Goal: Transaction & Acquisition: Purchase product/service

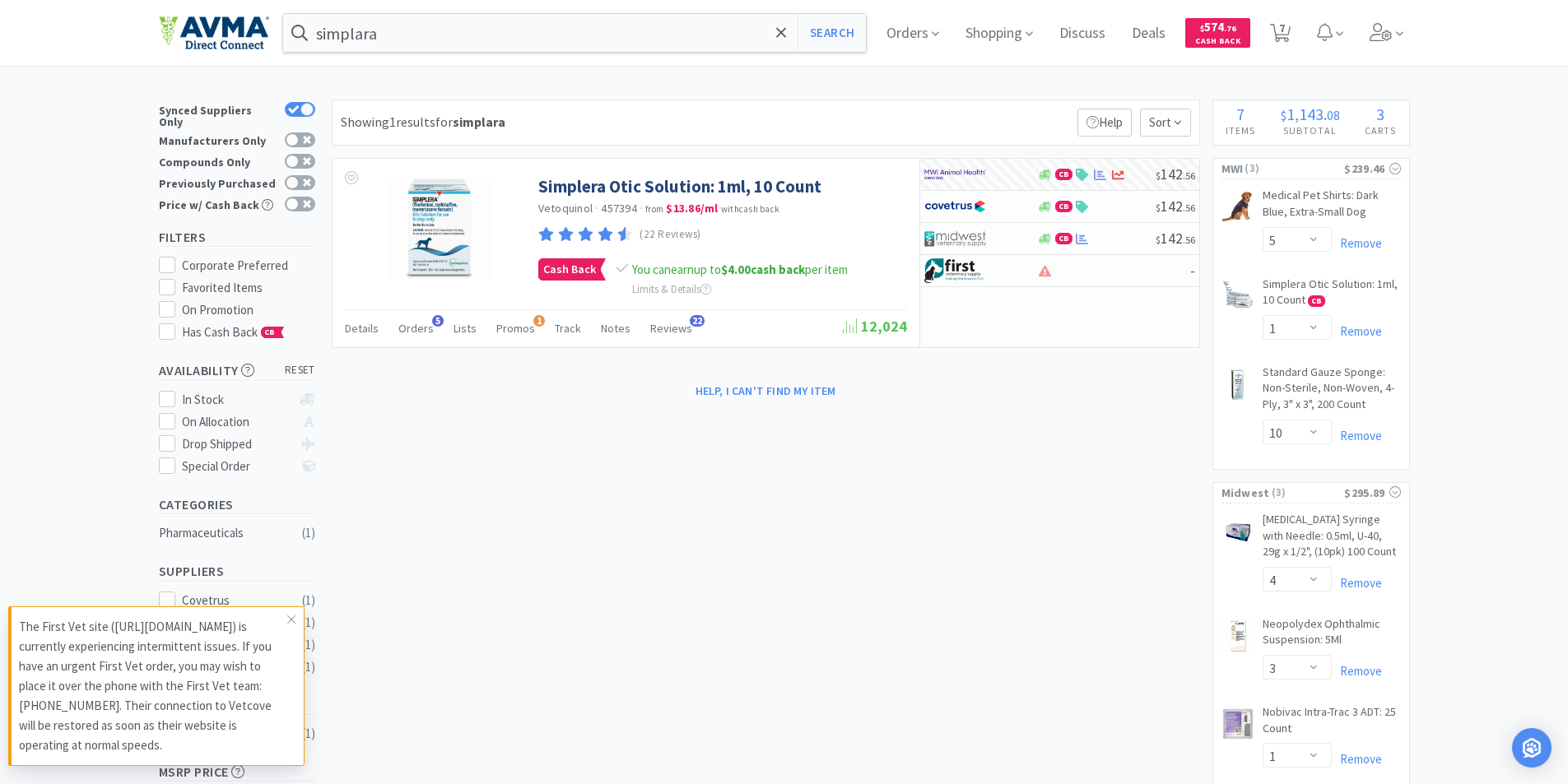
select select "5"
select select "1"
select select "10"
select select "4"
select select "3"
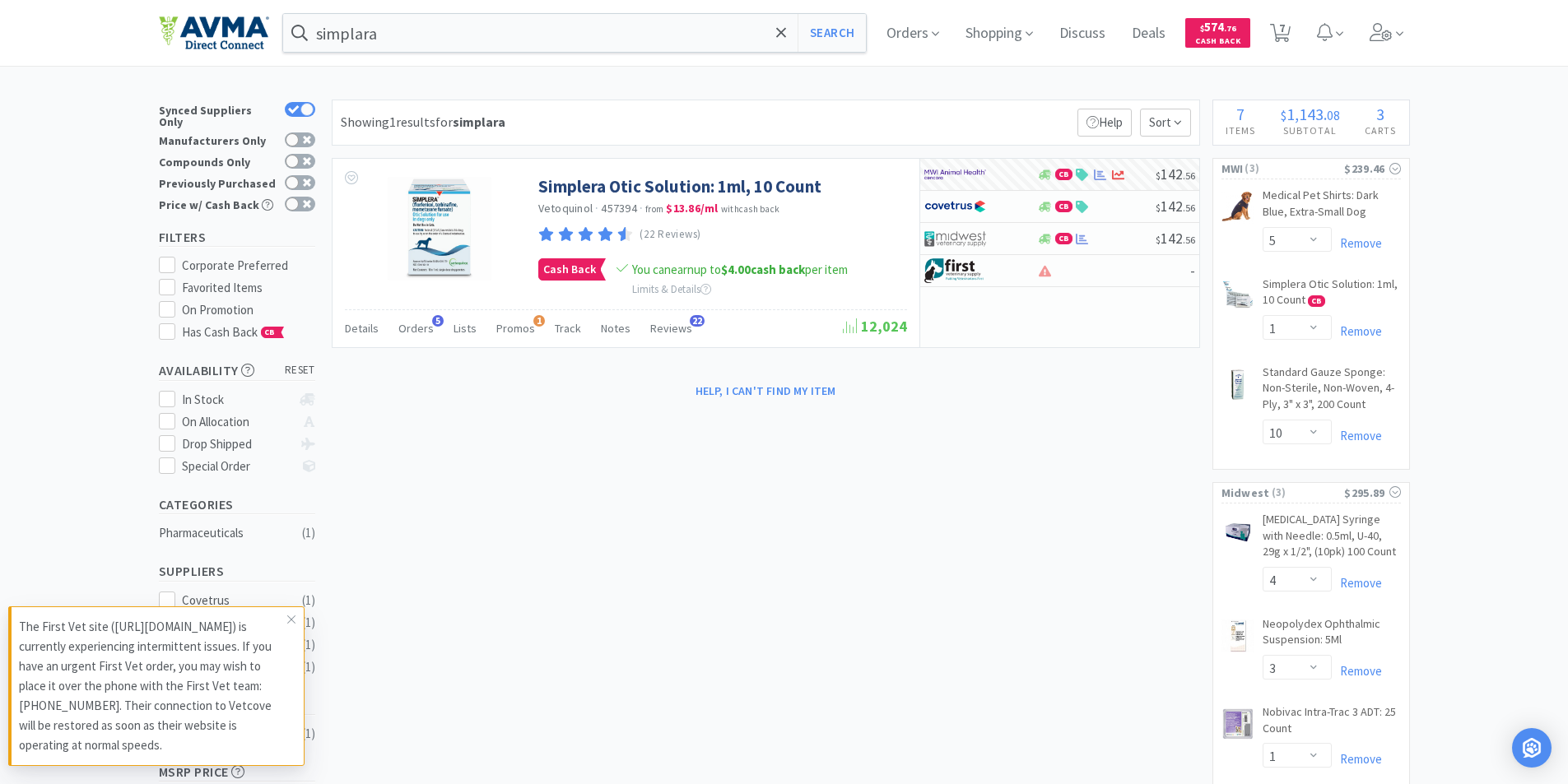
select select "1"
click at [1284, 27] on span "7" at bounding box center [1281, 28] width 6 height 66
select select "1"
select select "5"
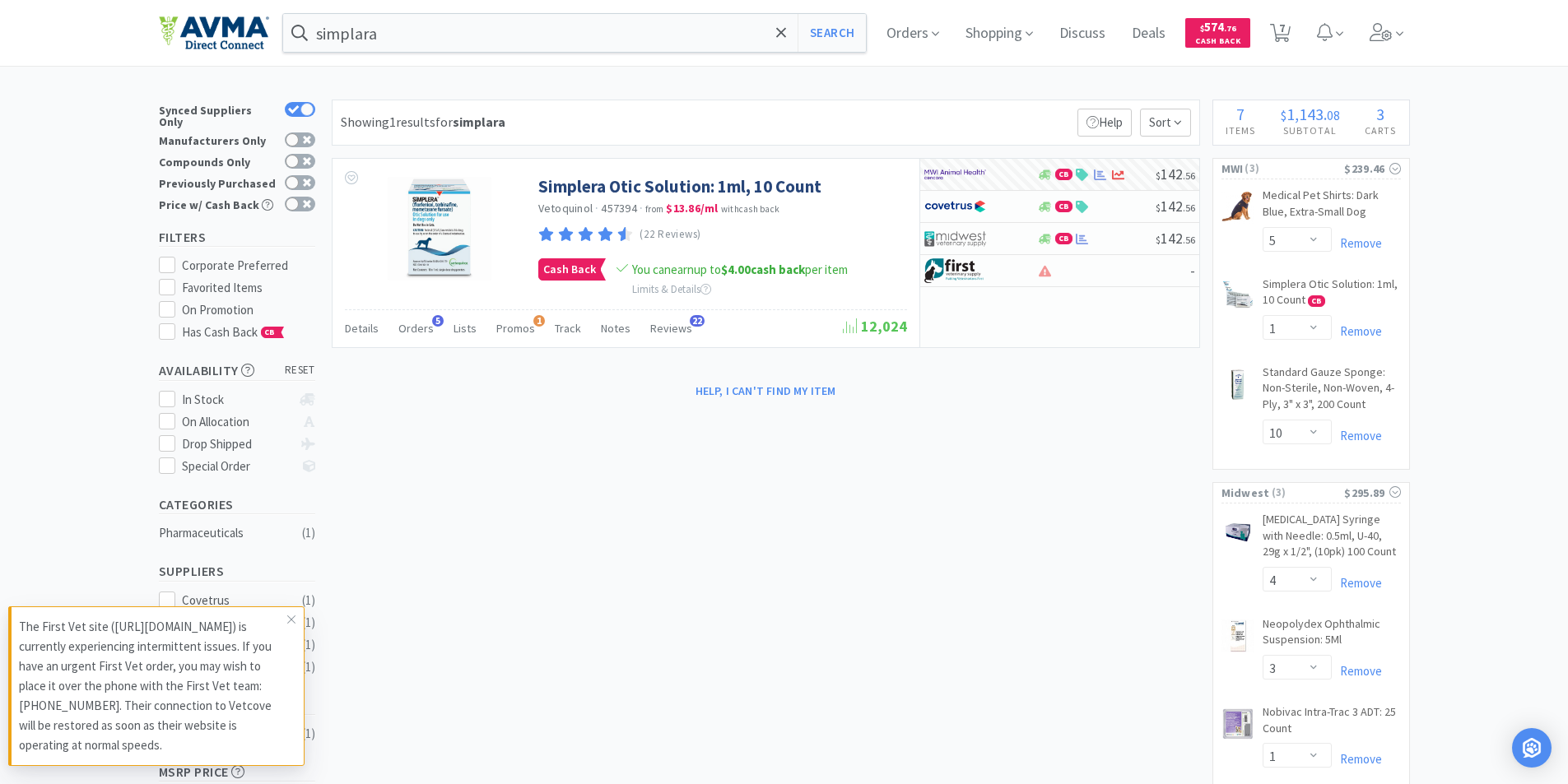
select select "1"
select select "10"
select select "4"
select select "3"
select select "1"
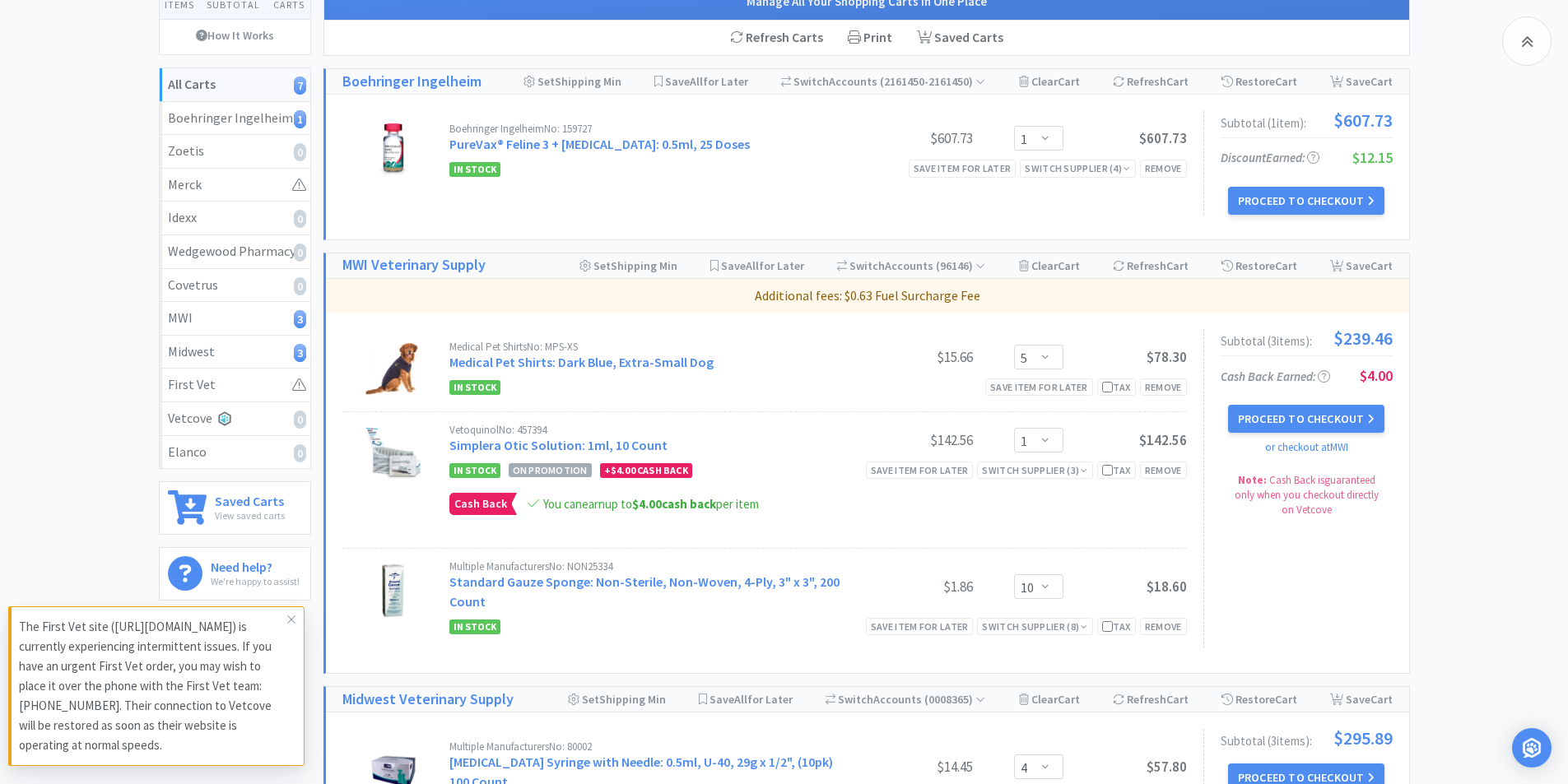
scroll to position [411, 0]
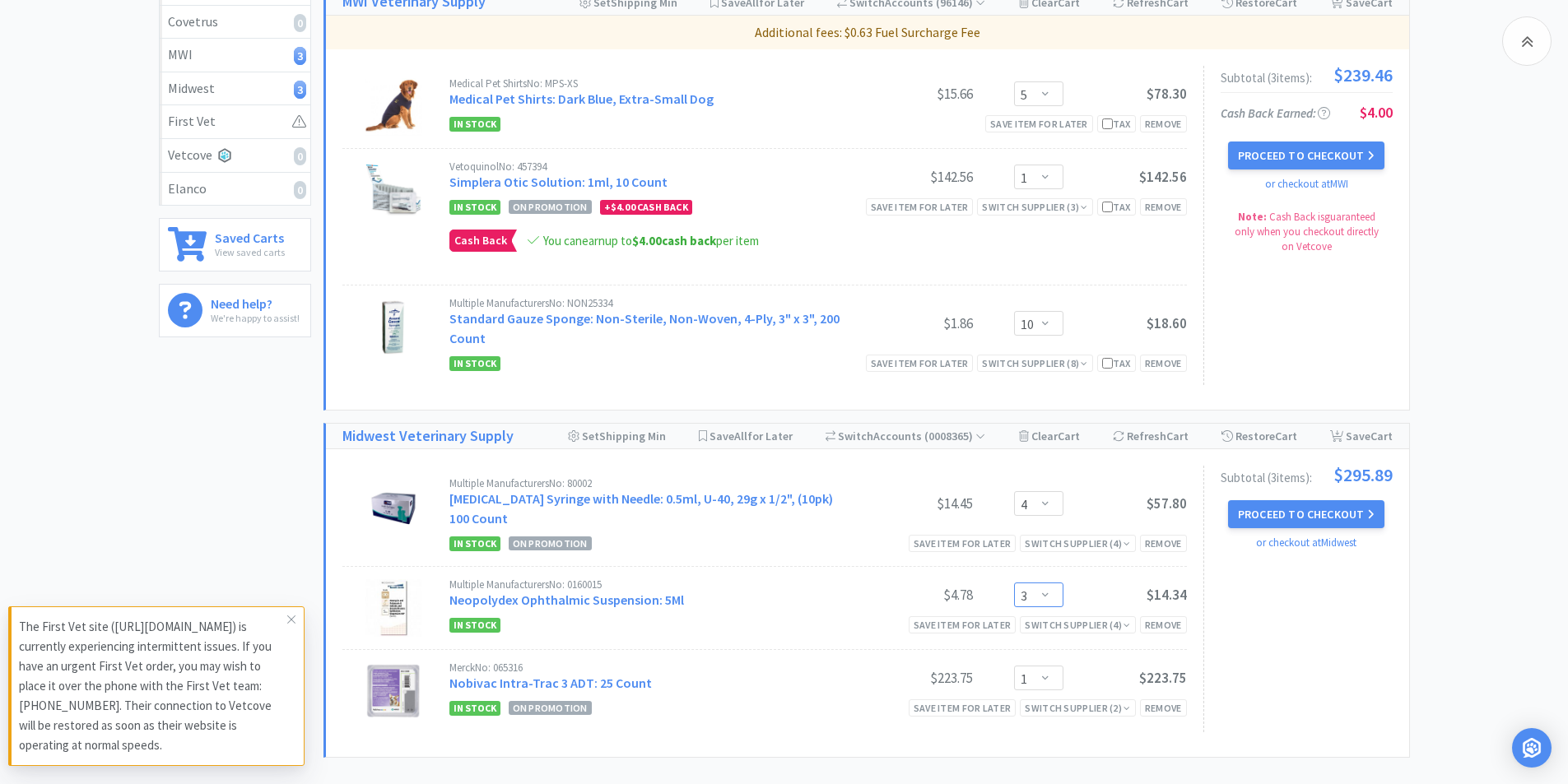
click at [1046, 583] on select "Enter Quantity 1 2 3 4 5 6 7 8 9 10 11 12 13 14 15 16 17 18 19 20 Enter Quantity" at bounding box center [1038, 595] width 49 height 25
click at [1014, 583] on select "Enter Quantity 1 2 3 4 5 6 7 8 9 10 11 12 13 14 15 16 17 18 19 20 Enter Quantity" at bounding box center [1038, 595] width 49 height 25
select select "4"
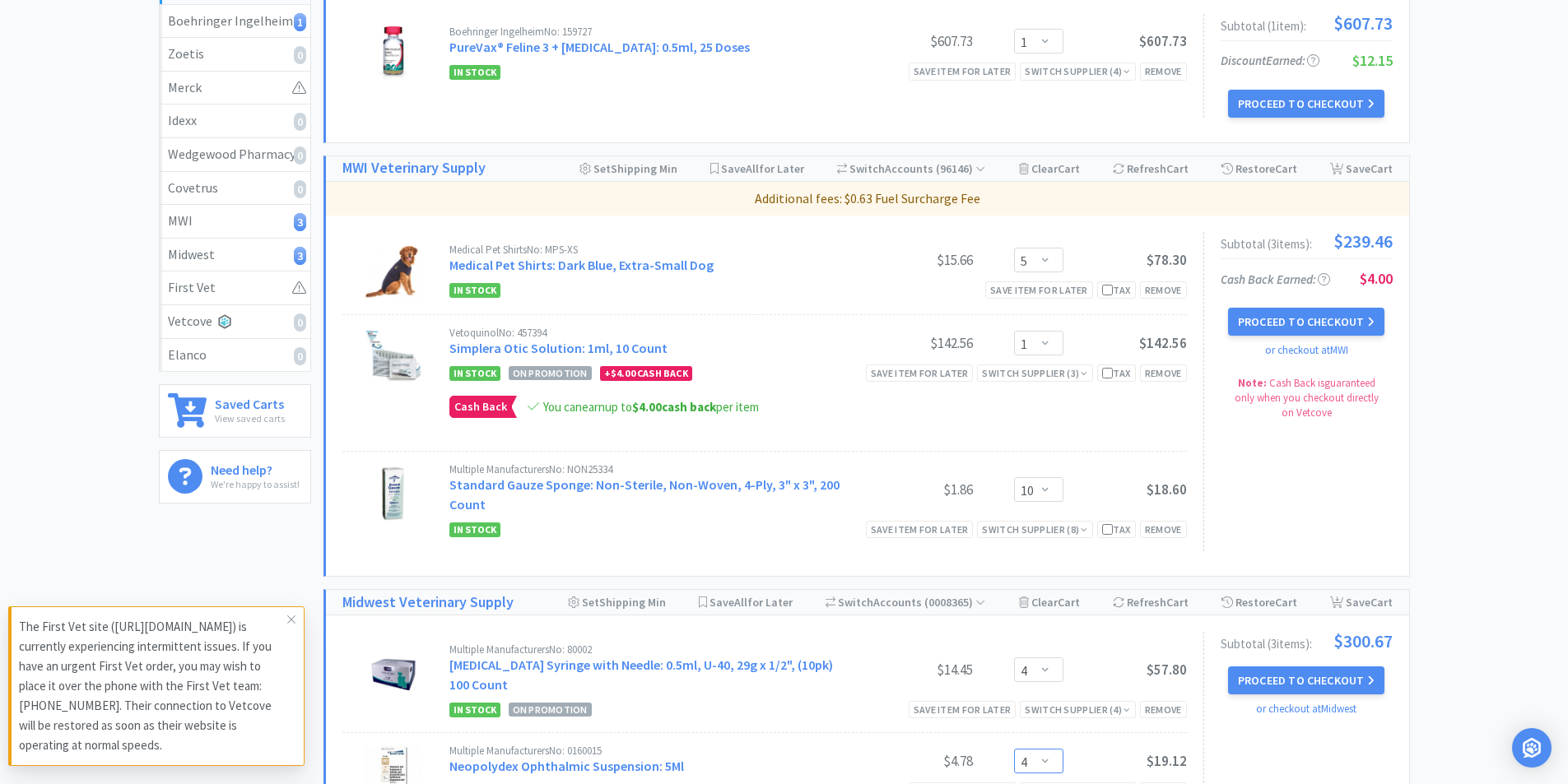
scroll to position [0, 0]
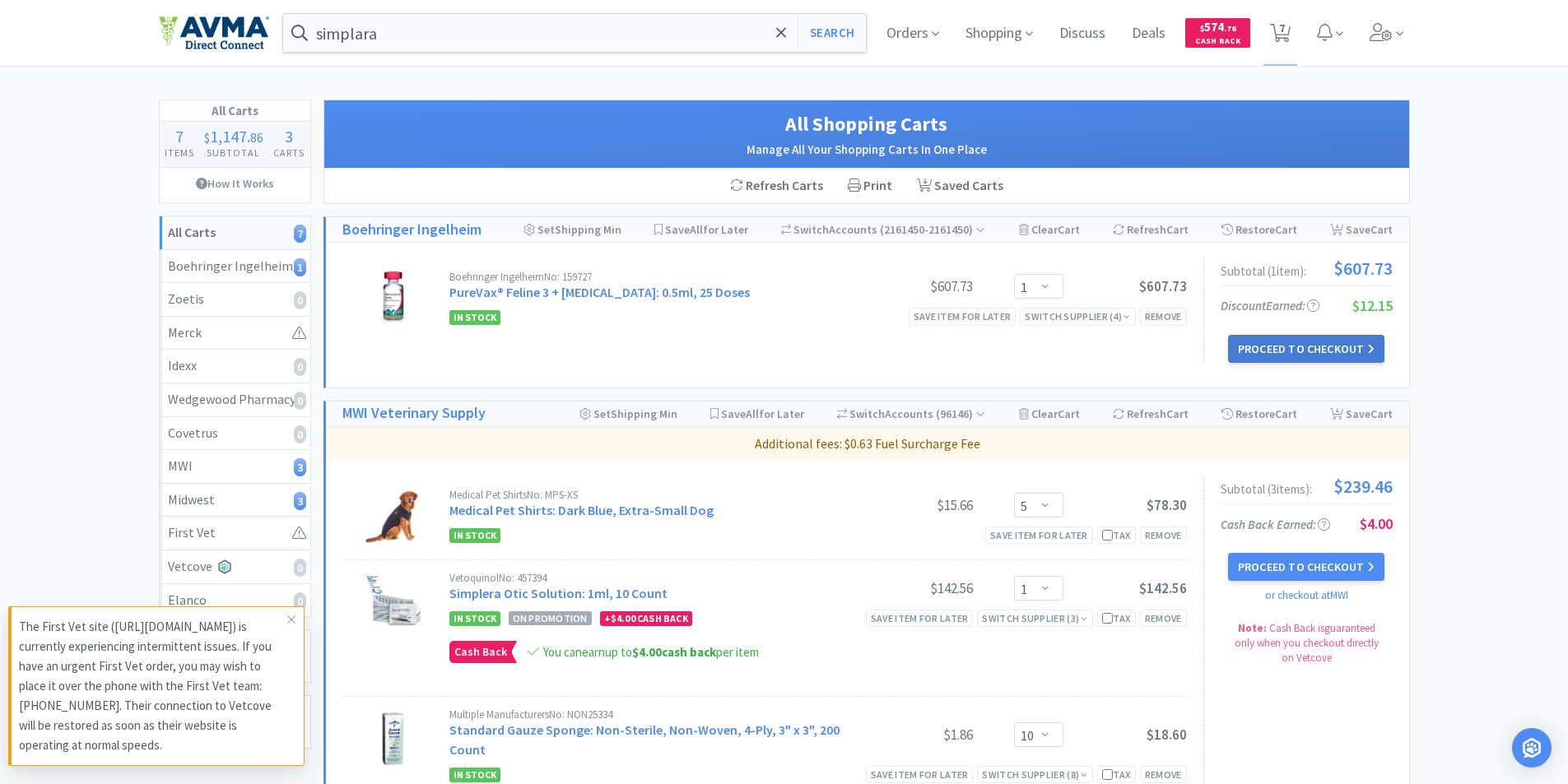
click at [1279, 345] on button "Proceed to Checkout" at bounding box center [1305, 348] width 156 height 28
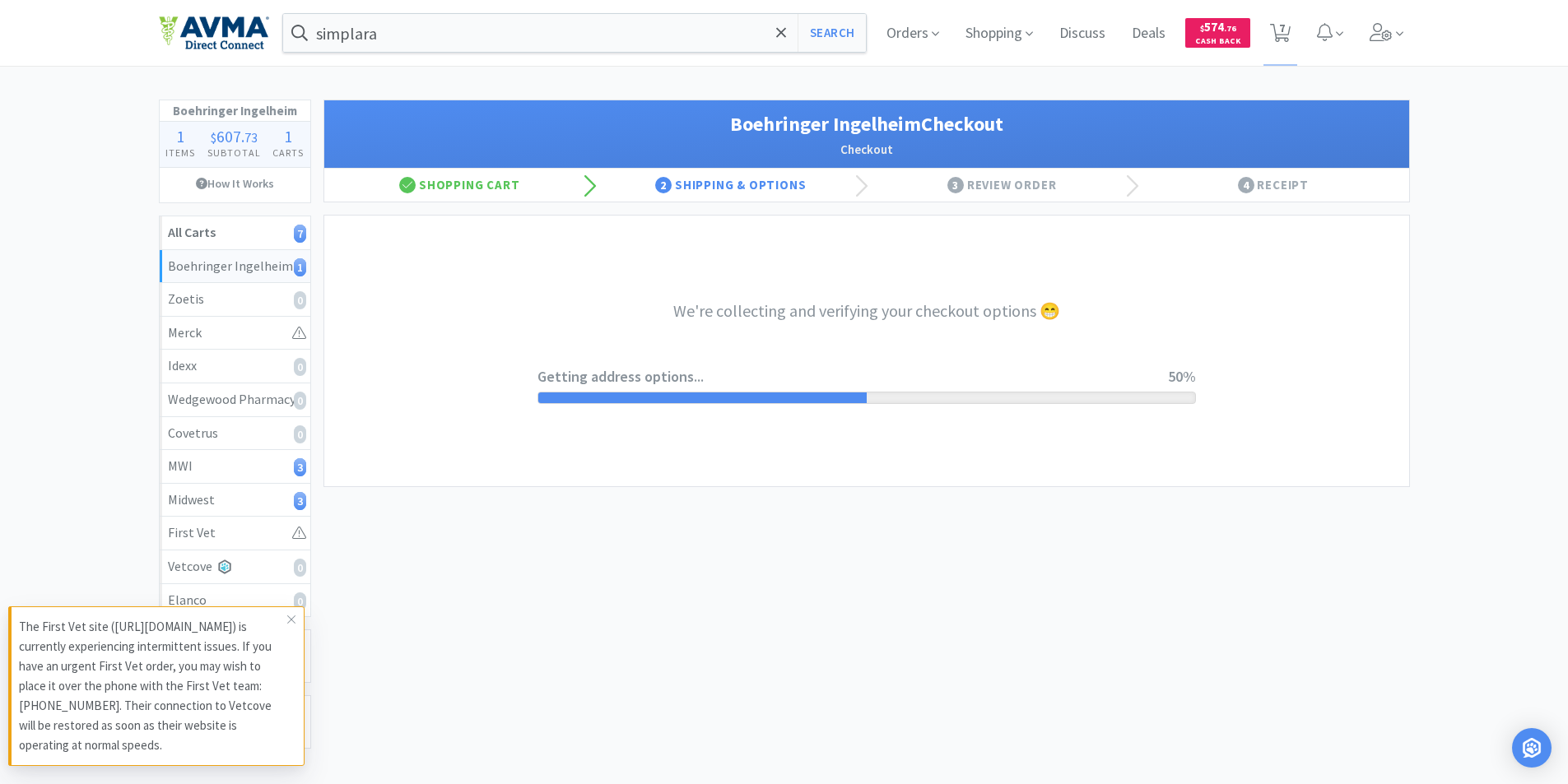
select select "invoice"
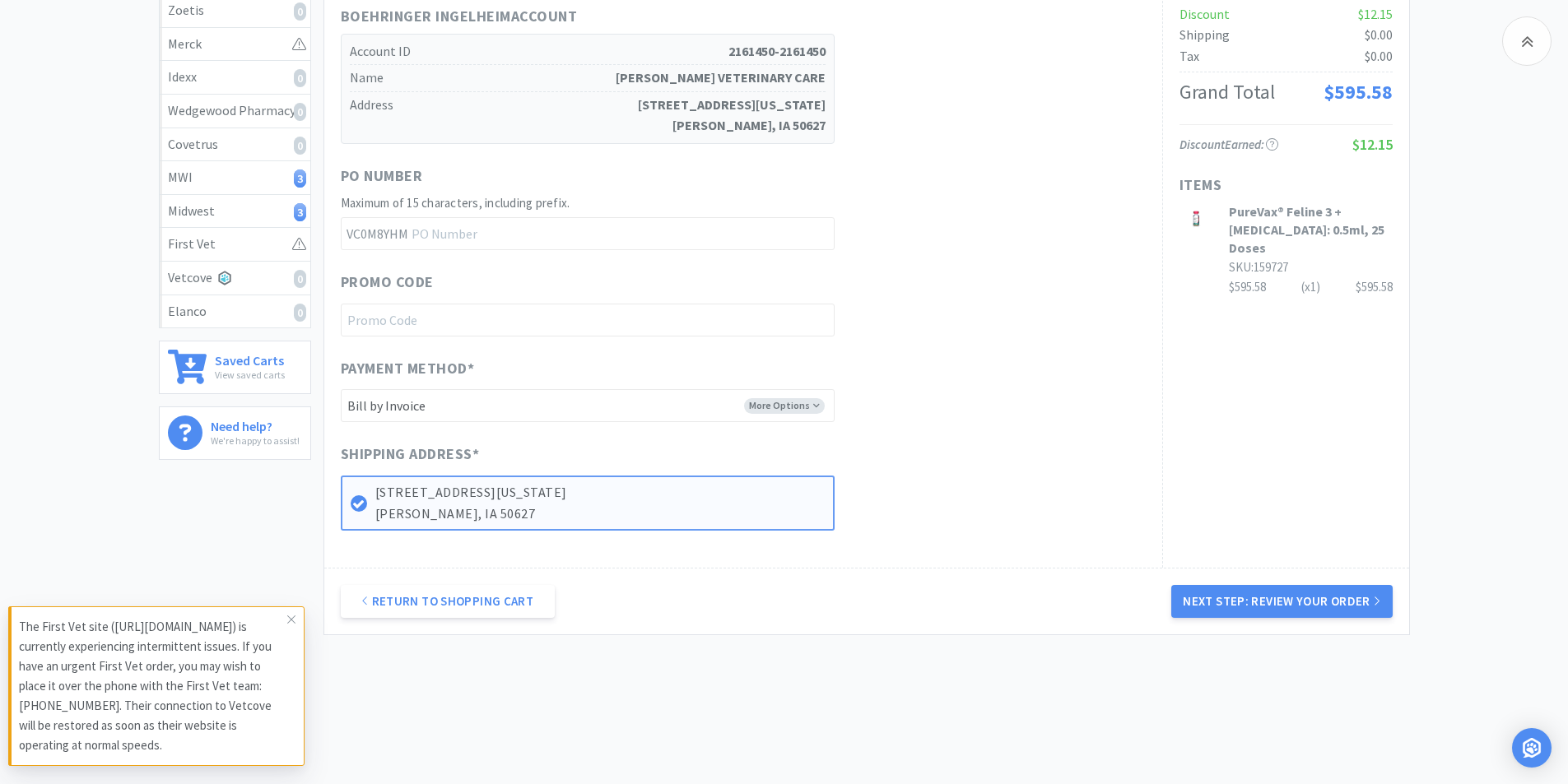
scroll to position [309, 0]
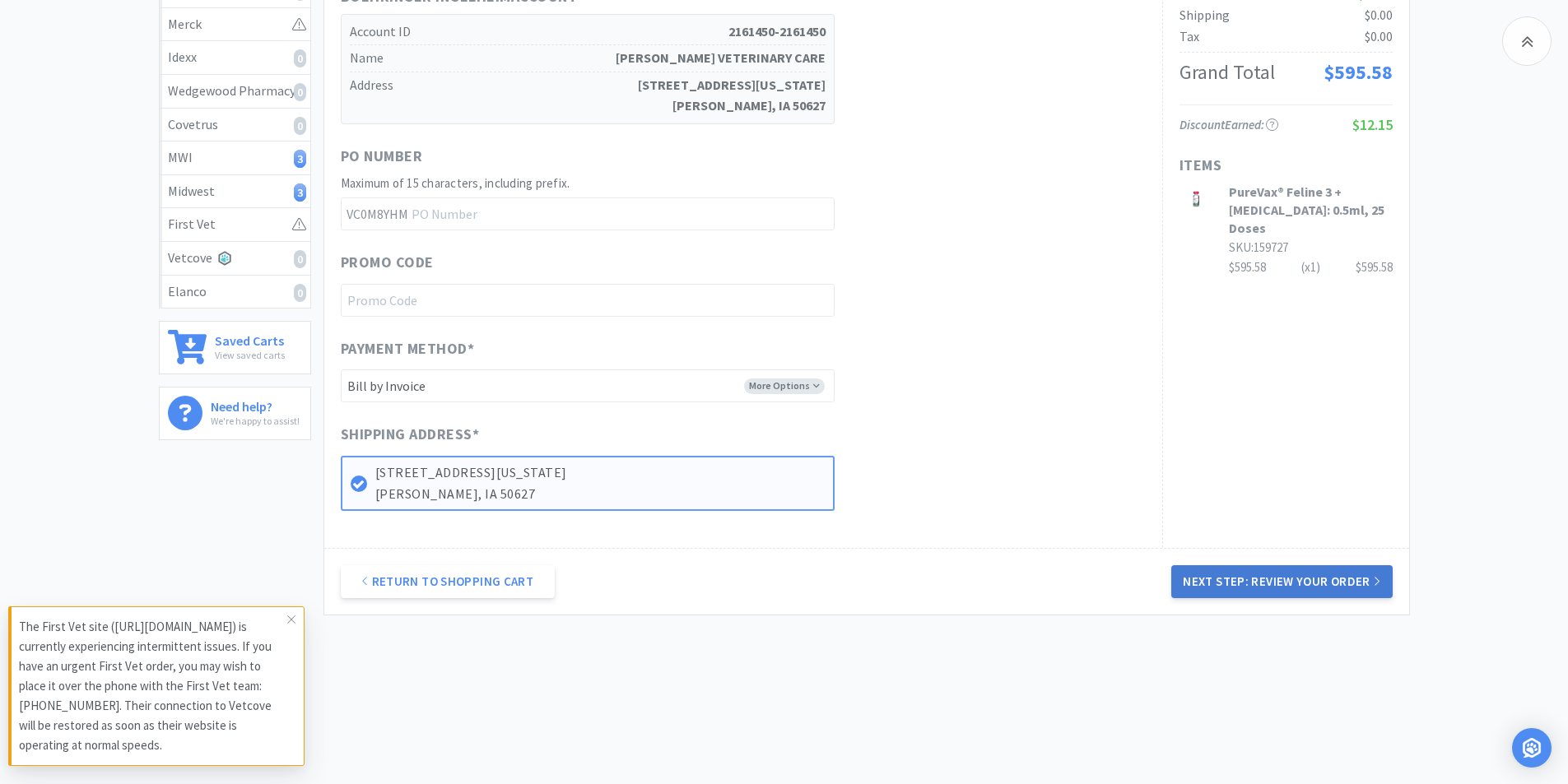
click at [1274, 577] on button "Next Step: Review Your Order" at bounding box center [1281, 581] width 221 height 33
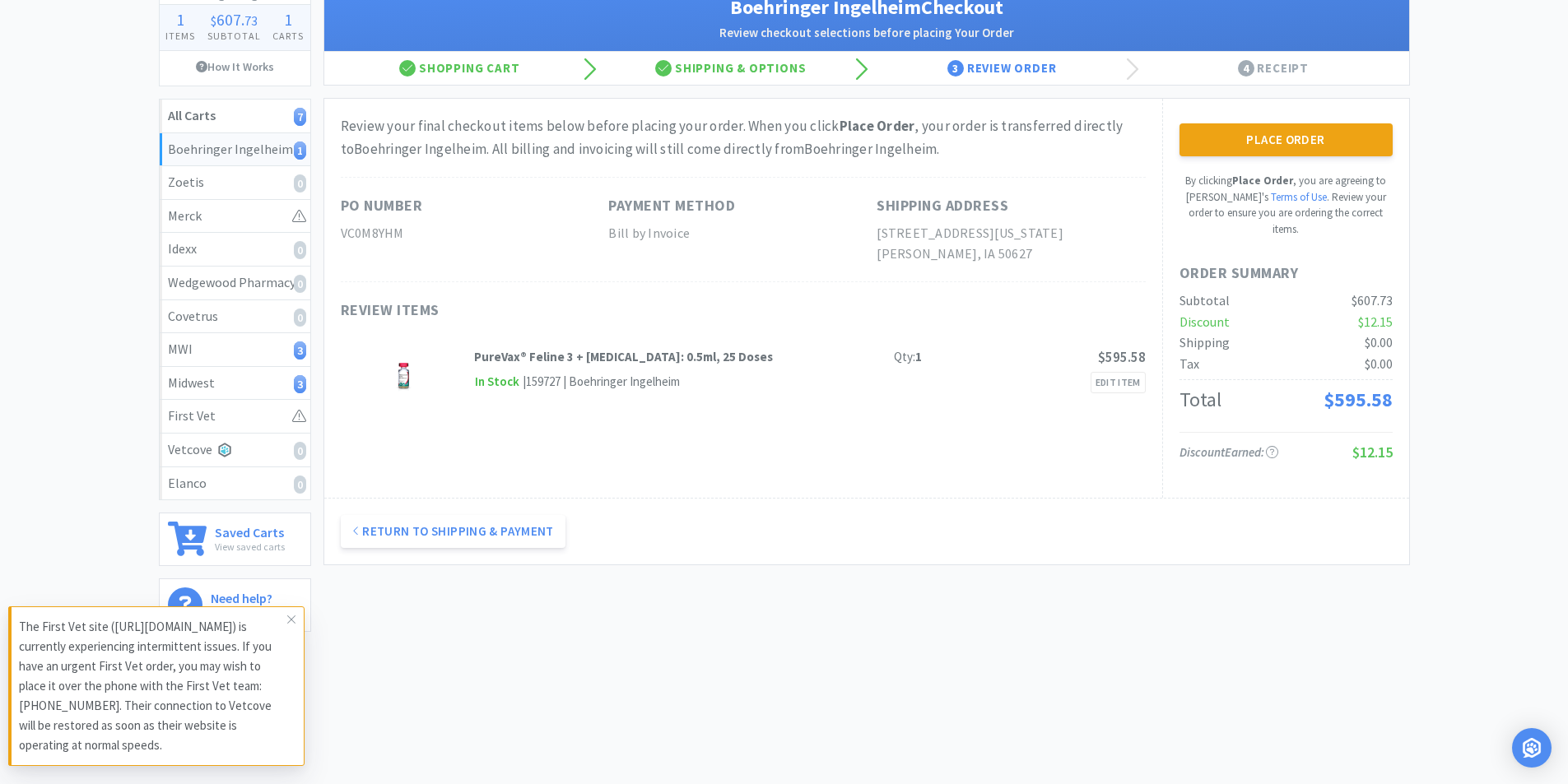
scroll to position [0, 0]
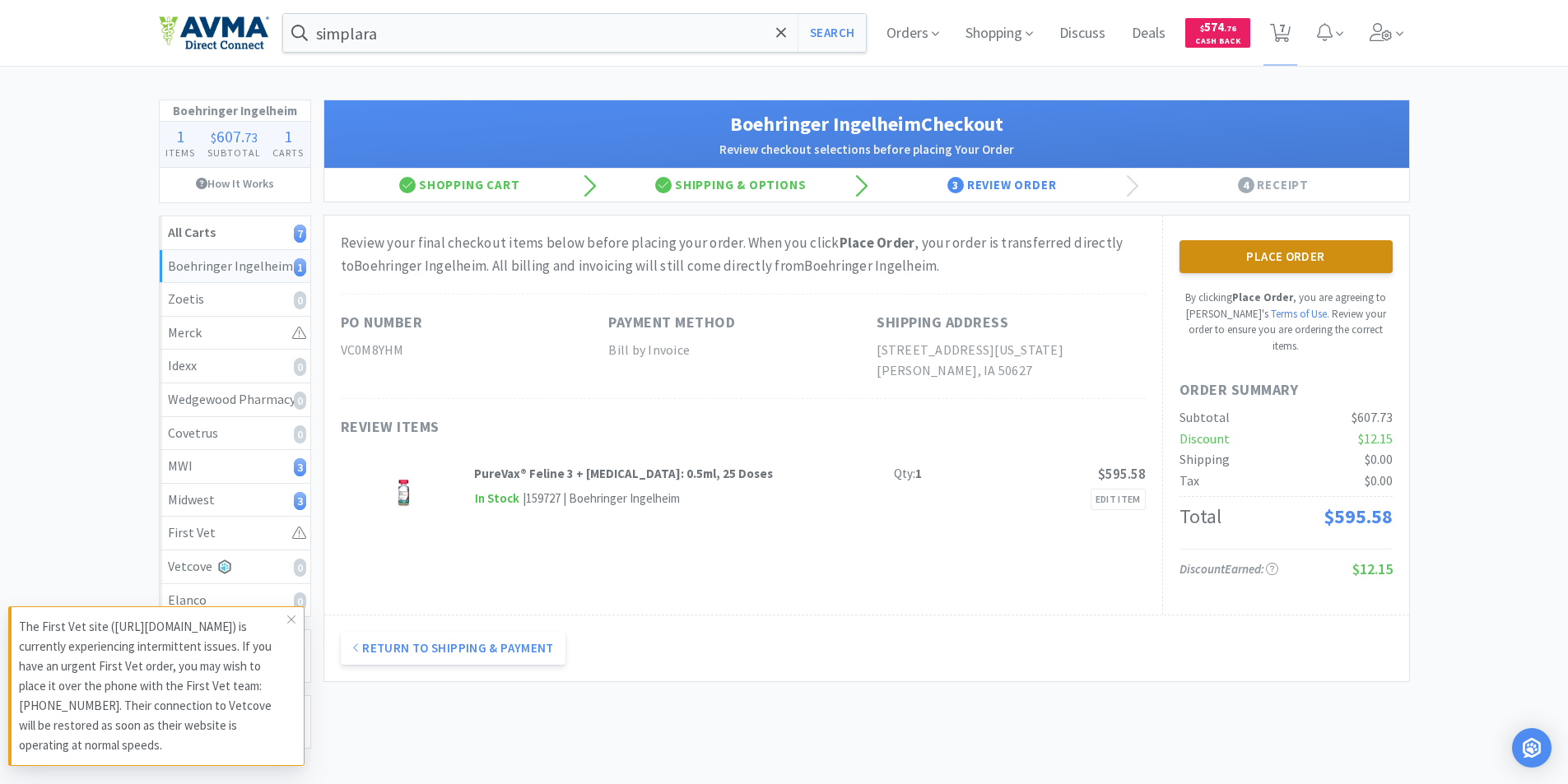
click at [1264, 248] on button "Place Order" at bounding box center [1286, 257] width 213 height 33
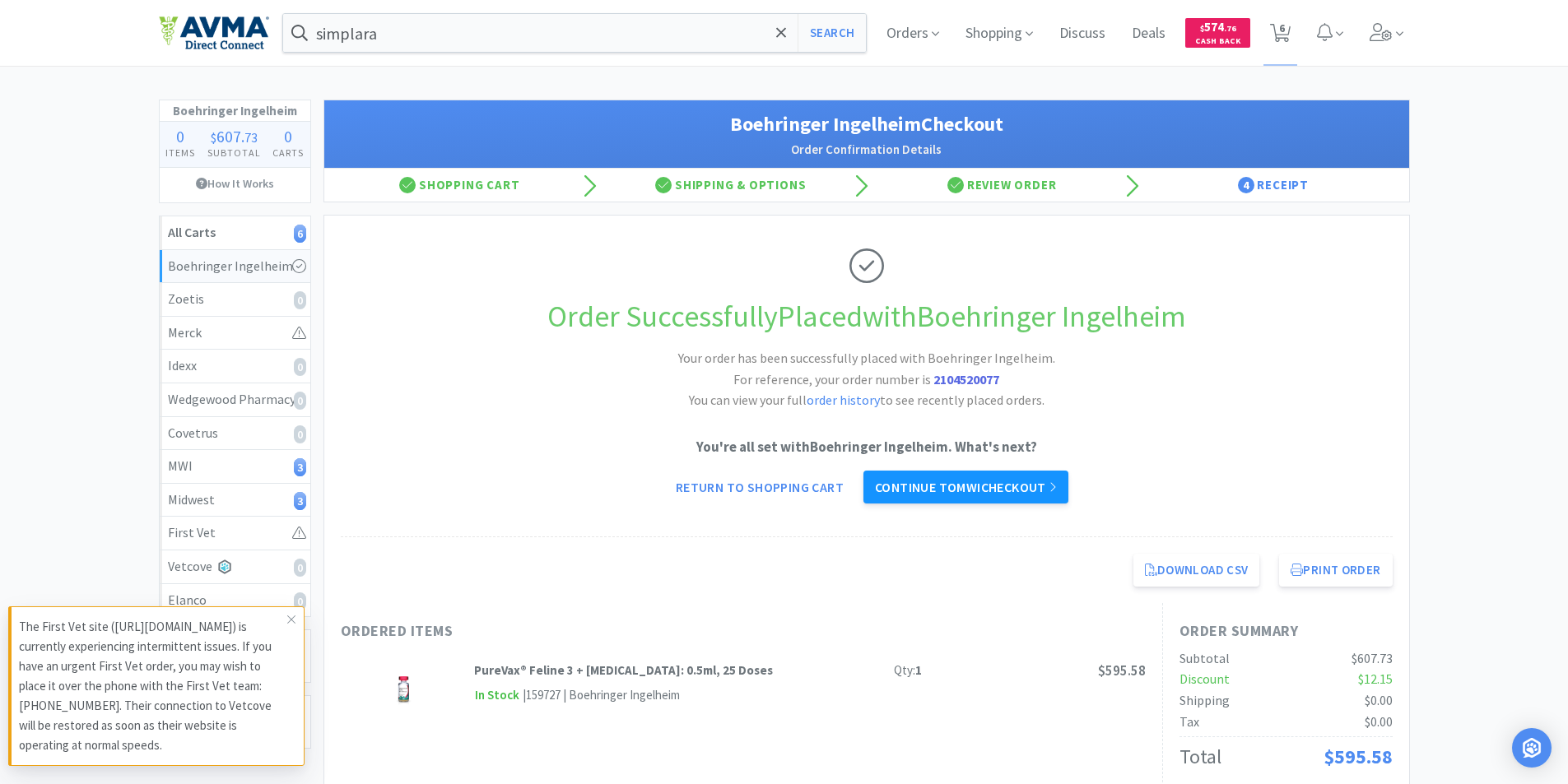
click at [941, 481] on link "Continue to MWI checkout" at bounding box center [966, 487] width 205 height 33
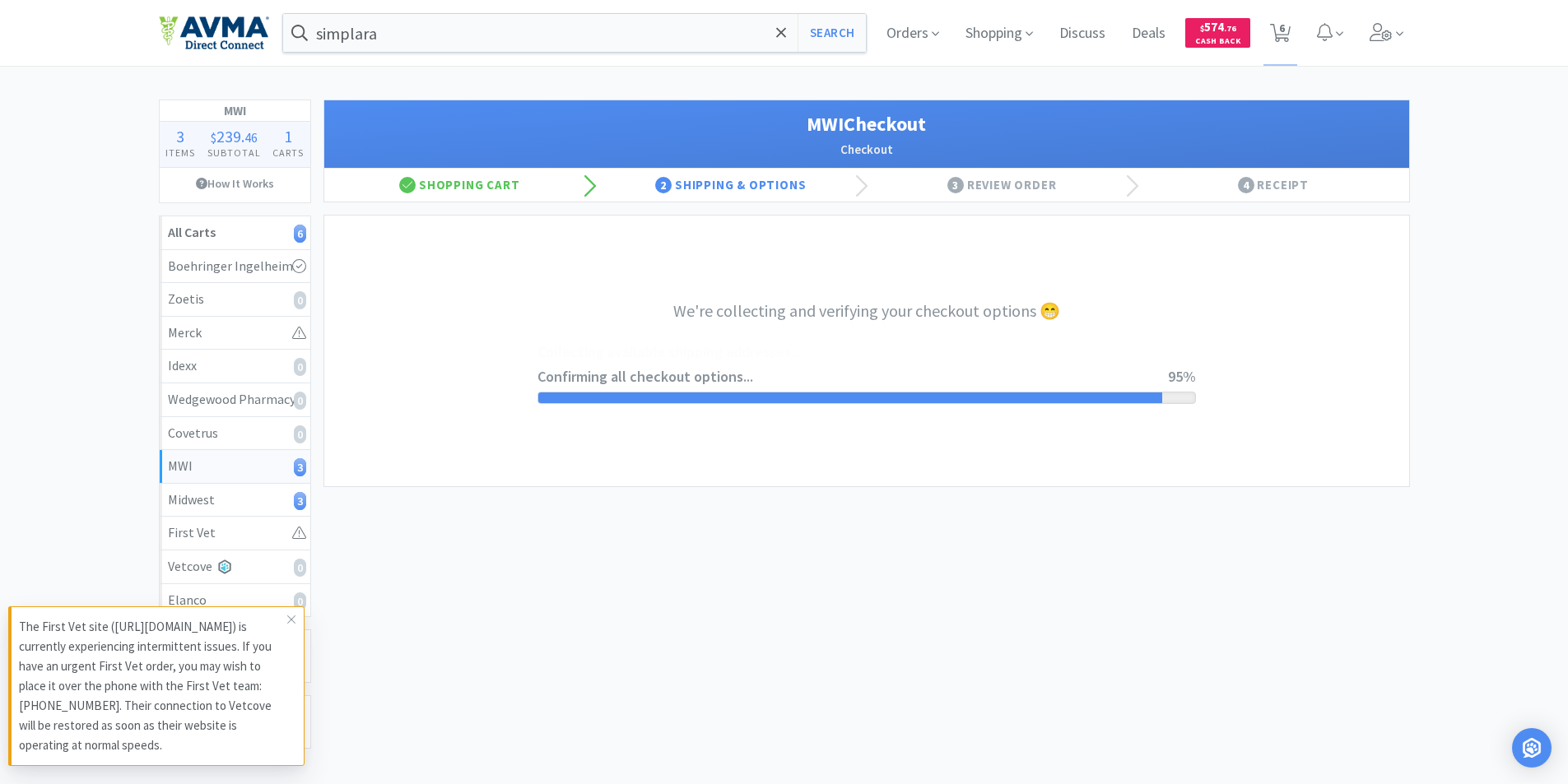
select select "STD_"
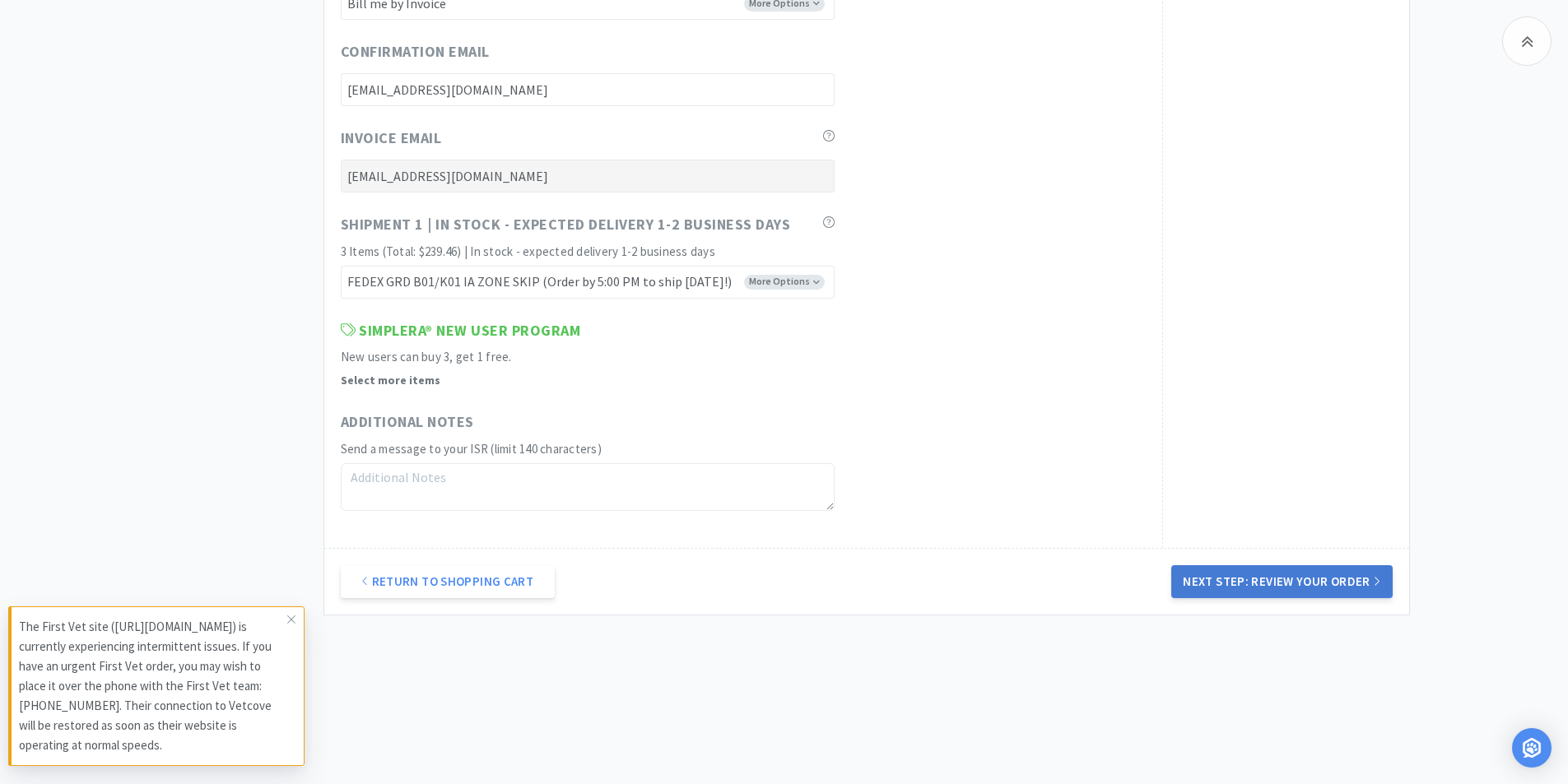
click at [1272, 582] on button "Next Step: Review Your Order" at bounding box center [1281, 581] width 221 height 33
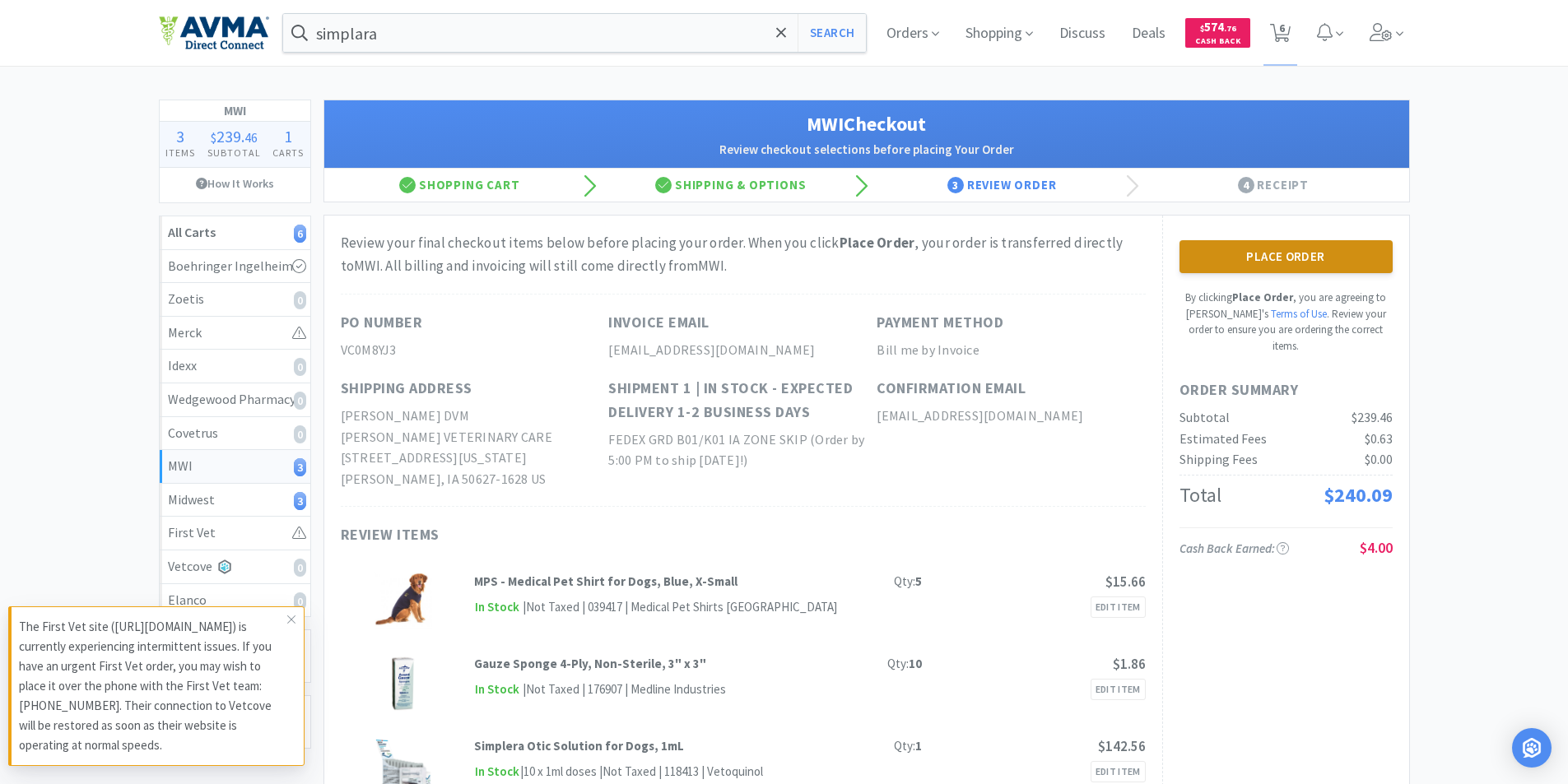
click at [1273, 249] on button "Place Order" at bounding box center [1286, 257] width 213 height 33
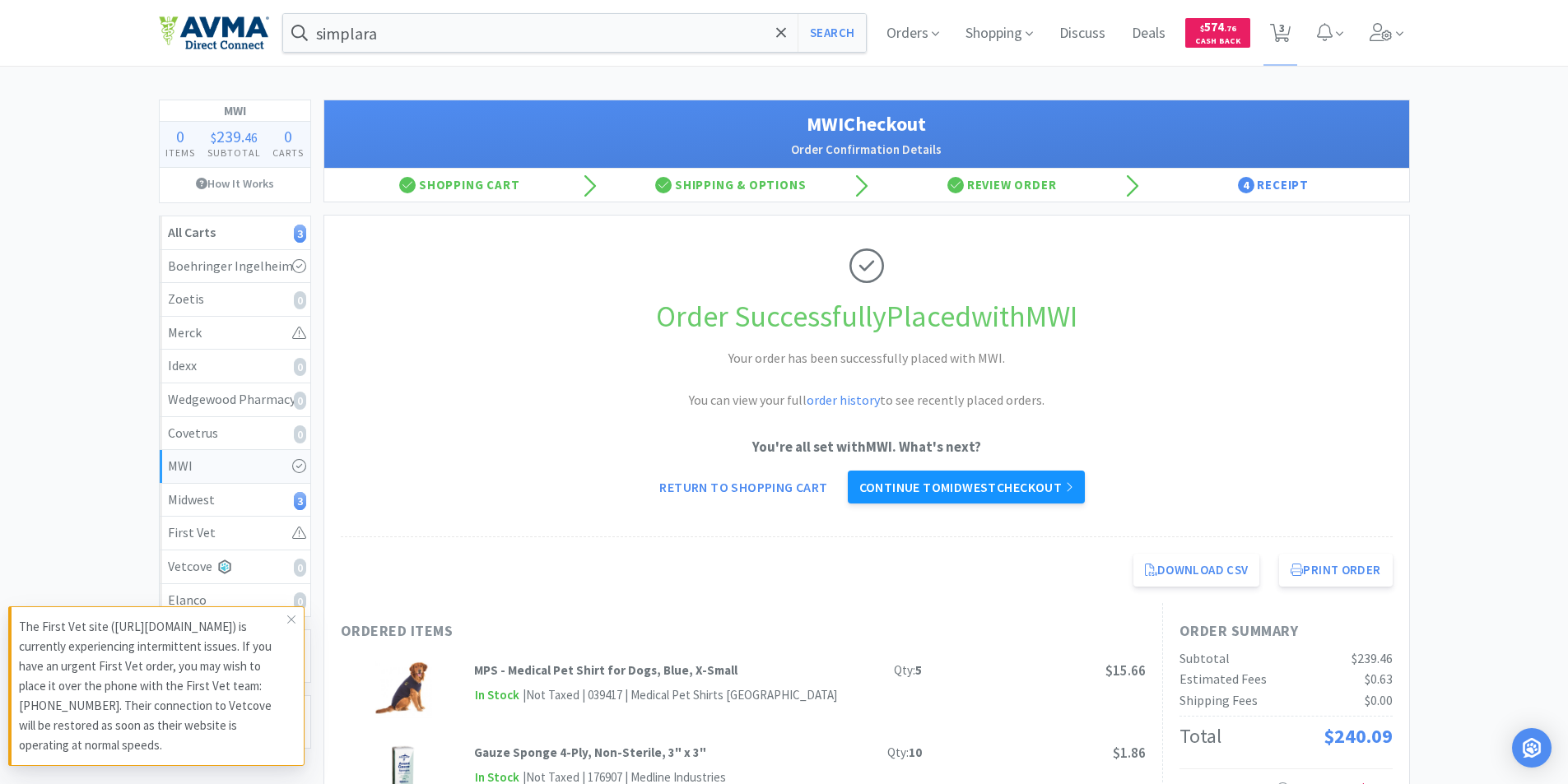
click at [939, 486] on link "Continue to Midwest checkout" at bounding box center [966, 487] width 237 height 33
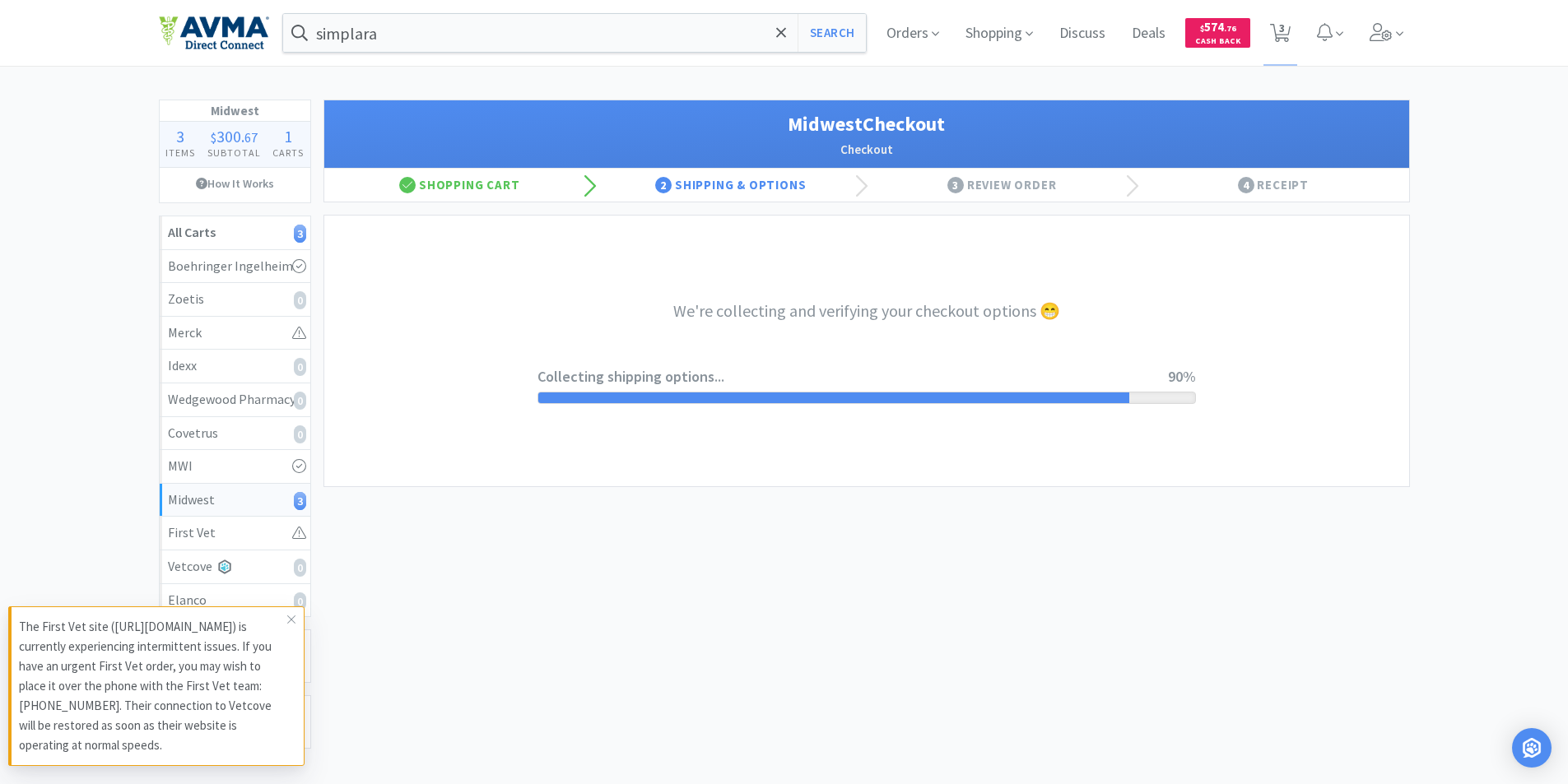
select select "0"
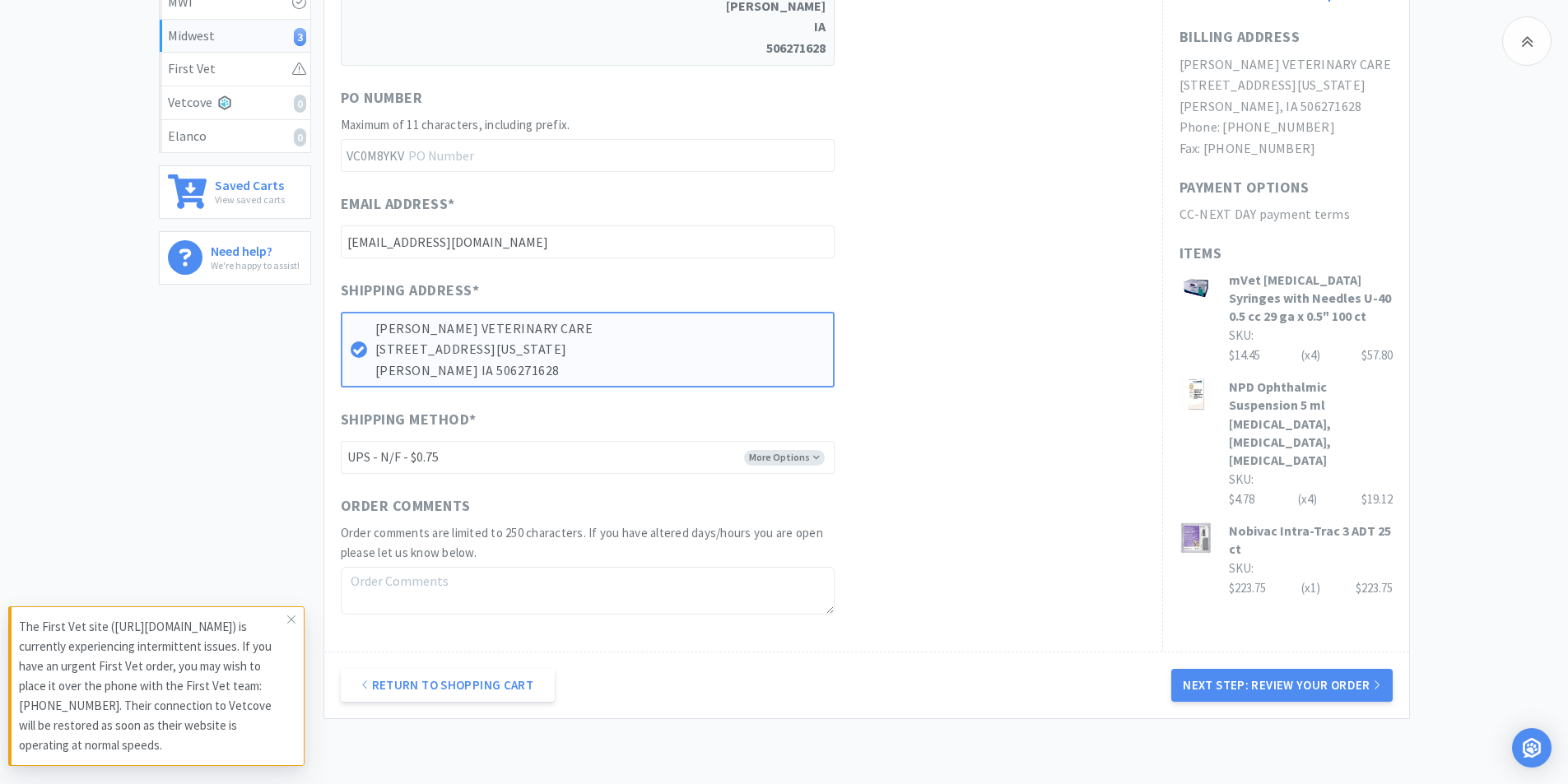
scroll to position [567, 0]
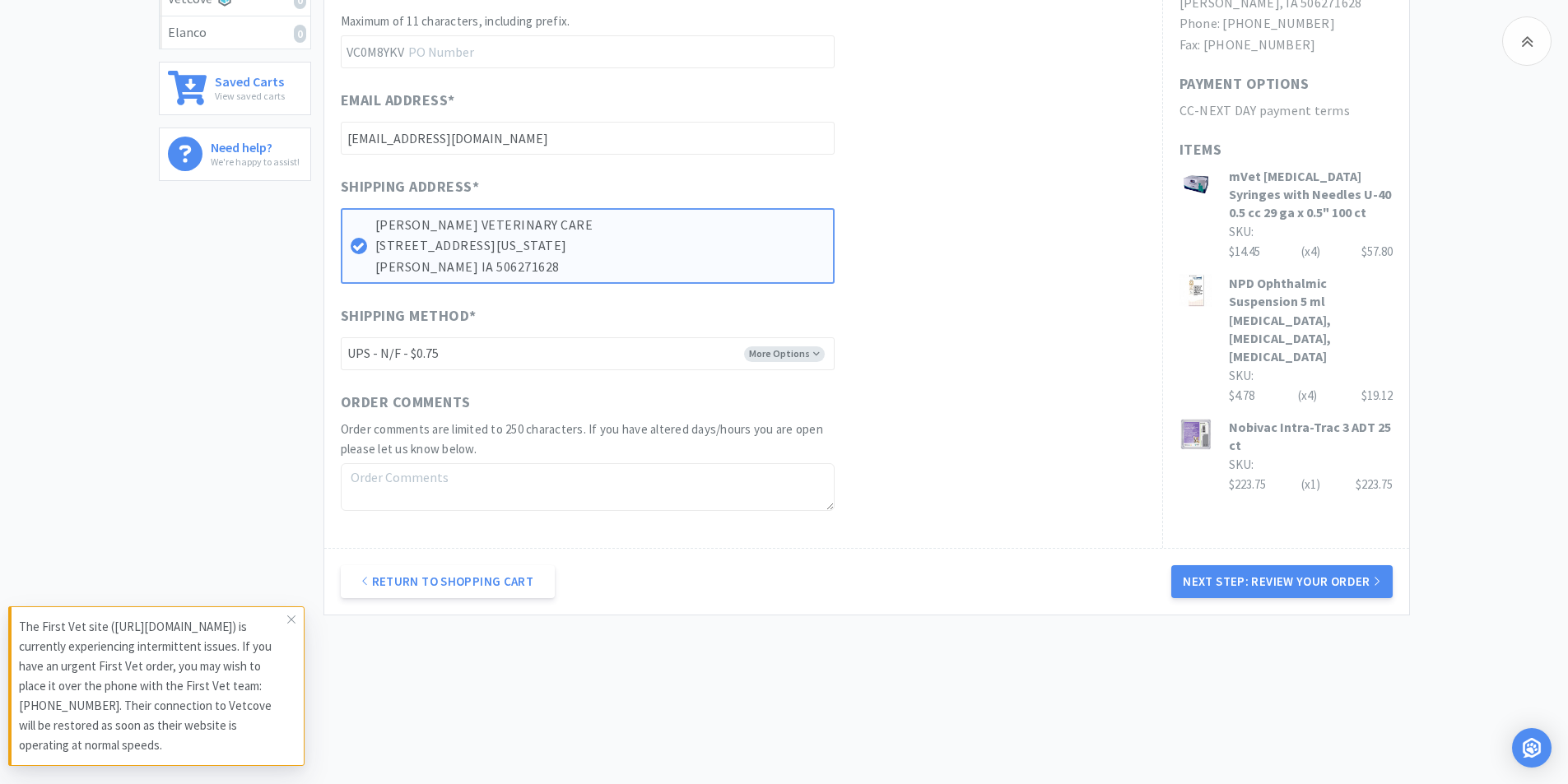
click at [1264, 585] on button "Next Step: Review Your Order" at bounding box center [1281, 581] width 221 height 33
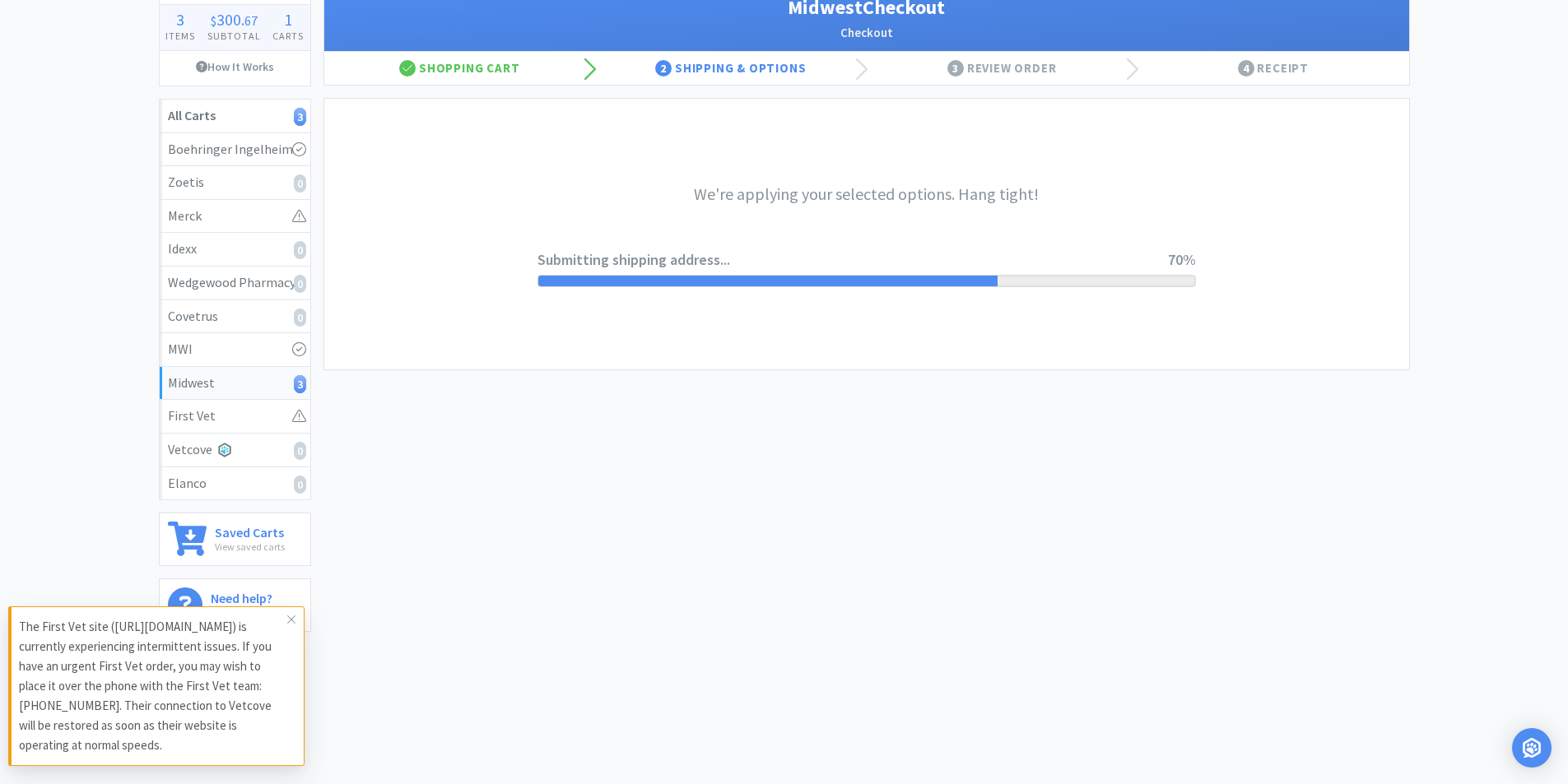
scroll to position [0, 0]
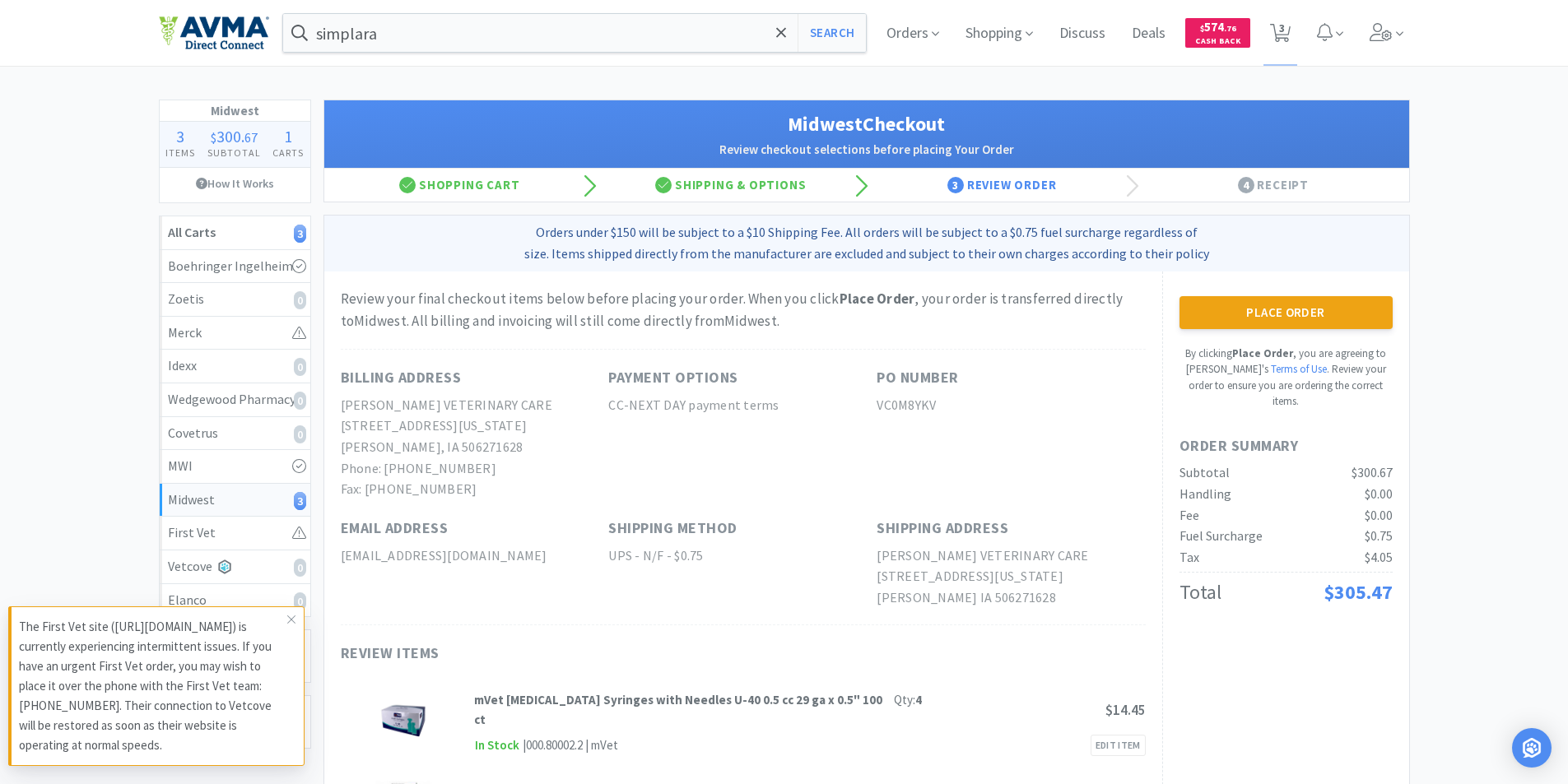
click at [1262, 311] on button "Place Order" at bounding box center [1286, 312] width 213 height 33
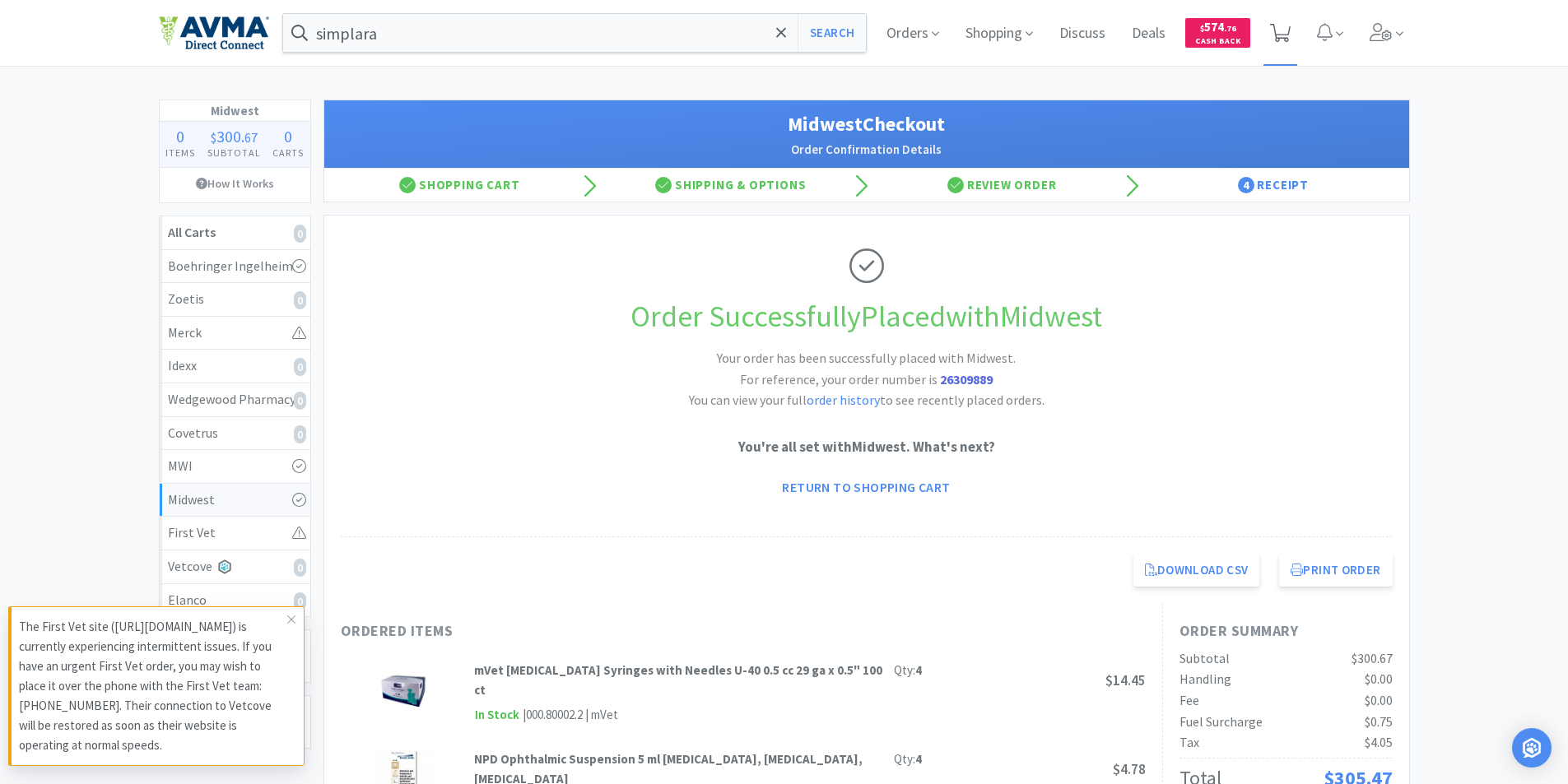
click at [1280, 32] on icon at bounding box center [1279, 33] width 20 height 18
